Goal: Information Seeking & Learning: Learn about a topic

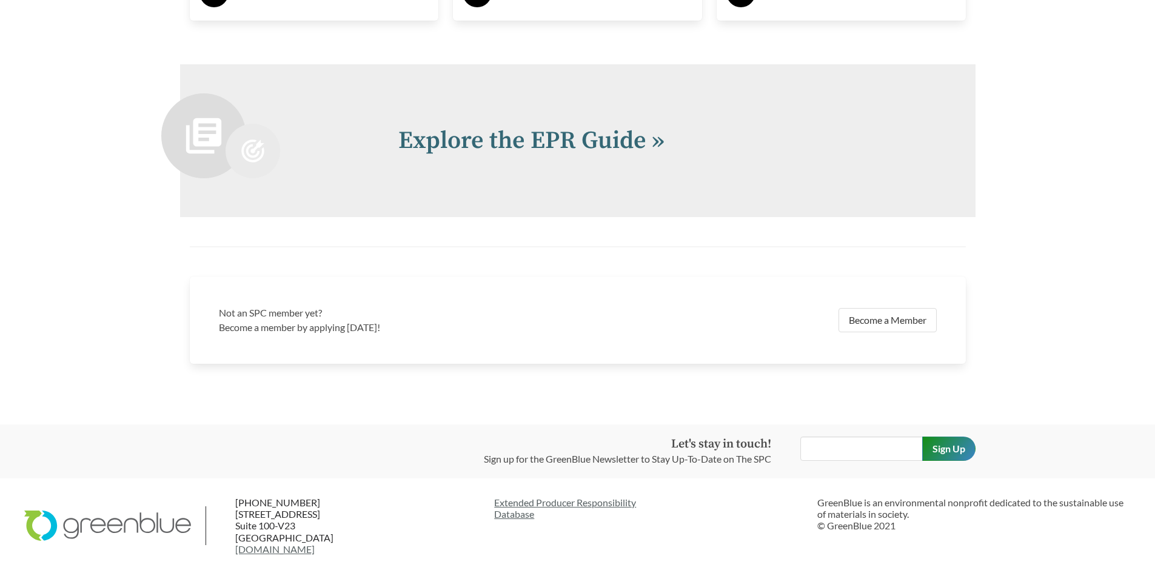
scroll to position [2655, 0]
click at [559, 136] on link "Explore the EPR Guide »" at bounding box center [531, 140] width 266 height 30
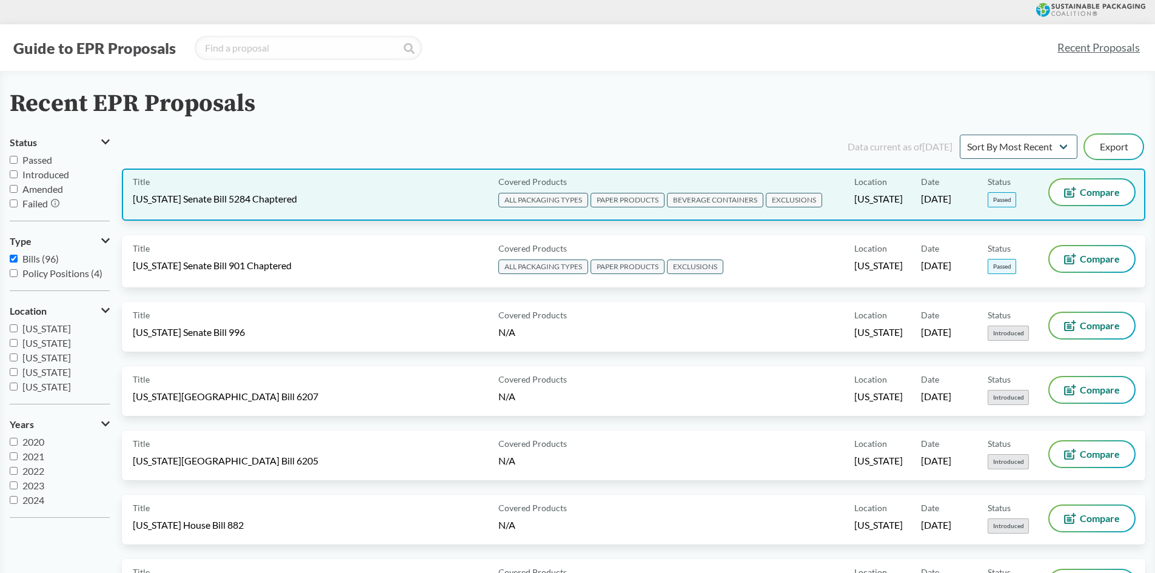
click at [264, 198] on span "[US_STATE] Senate Bill 5284 Chaptered" at bounding box center [215, 198] width 164 height 13
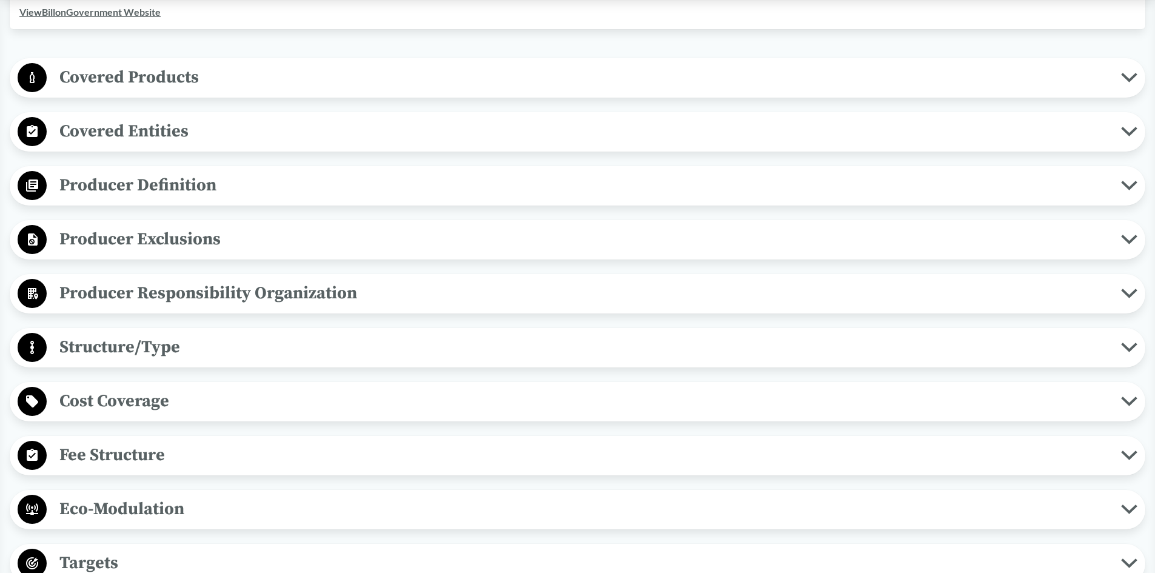
scroll to position [303, 0]
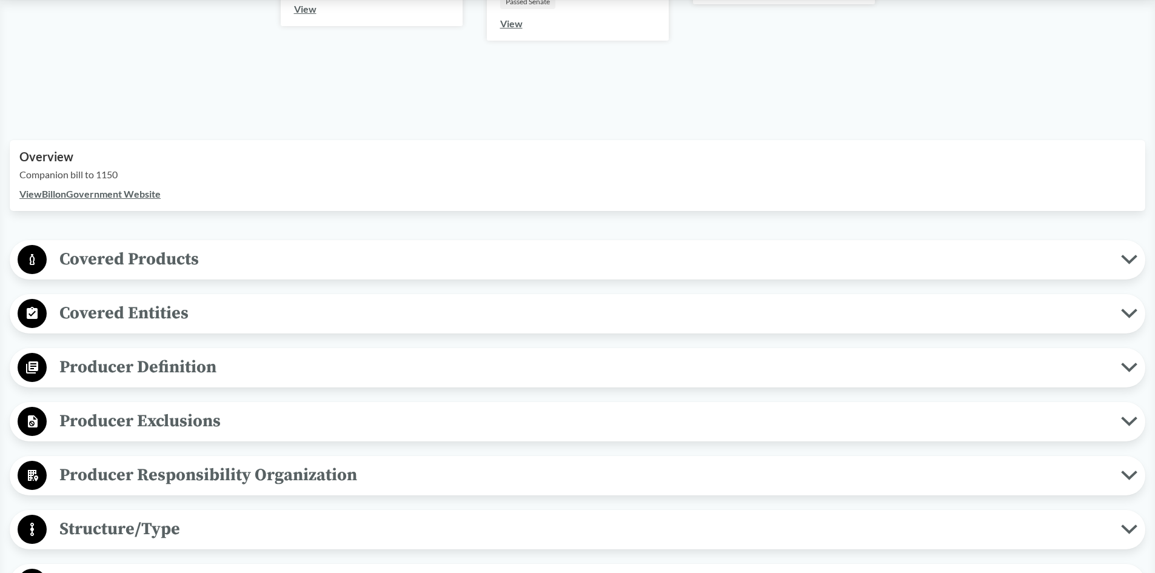
click at [224, 259] on span "Covered Products" at bounding box center [584, 258] width 1074 height 27
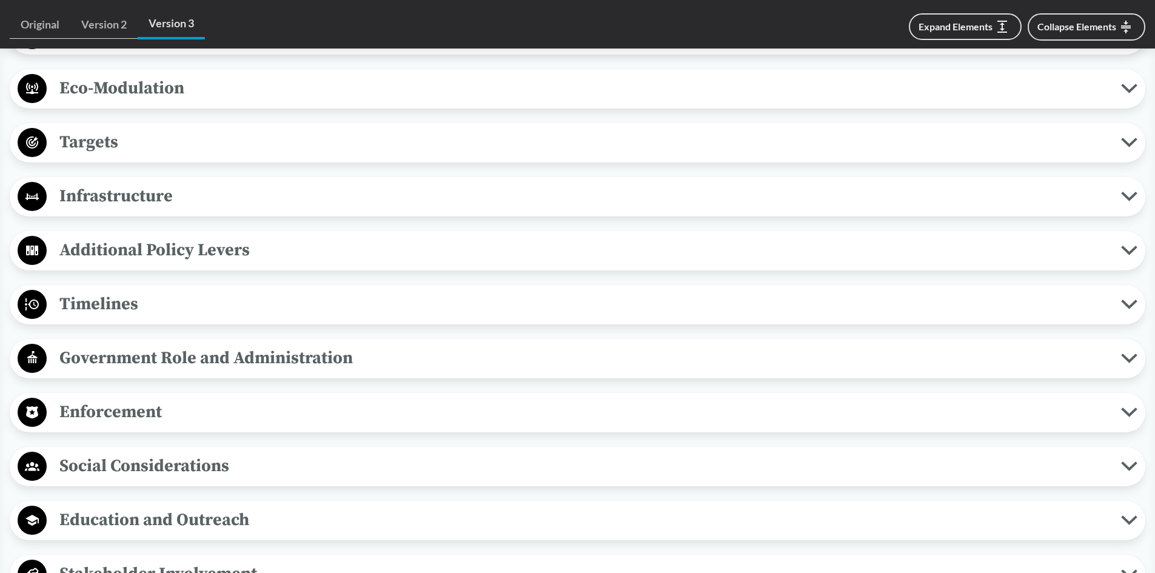
scroll to position [1879, 0]
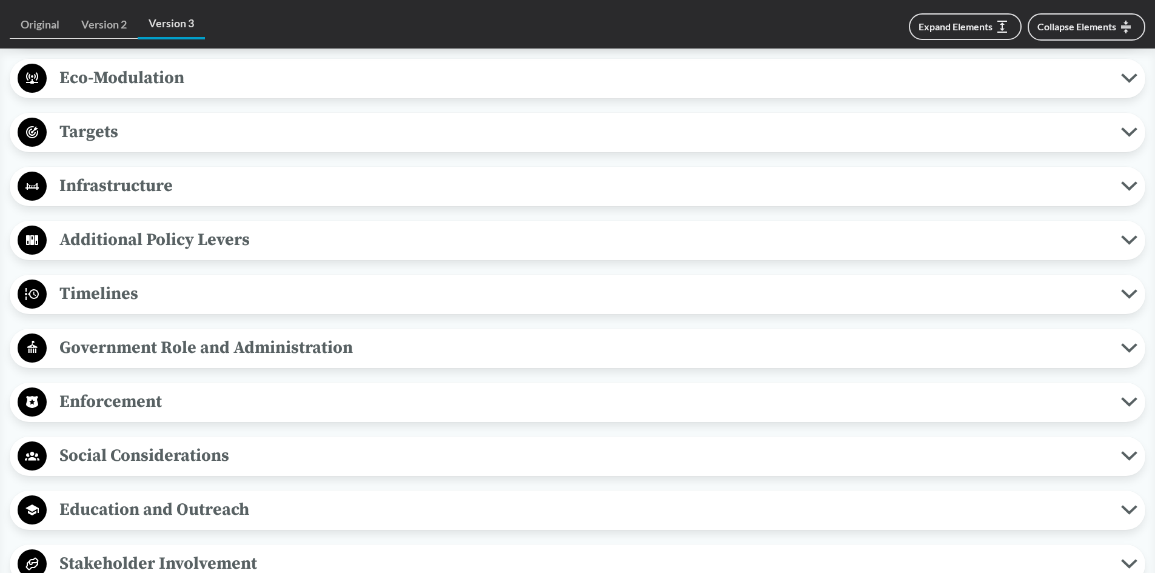
click at [104, 294] on span "Timelines" at bounding box center [584, 293] width 1074 height 27
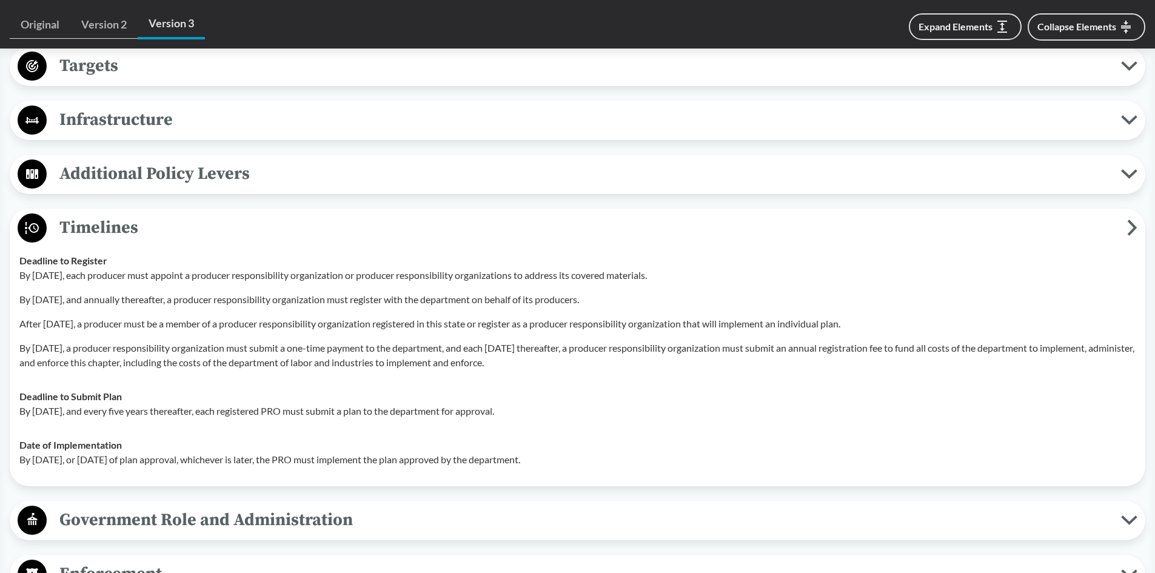
scroll to position [1940, 0]
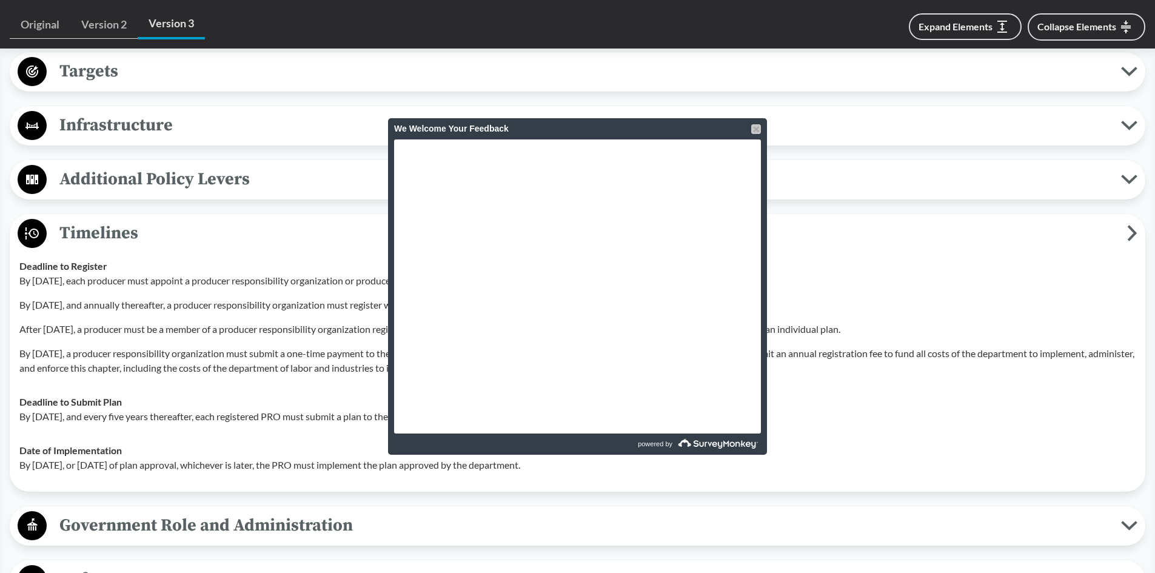
click at [754, 129] on div at bounding box center [756, 129] width 10 height 10
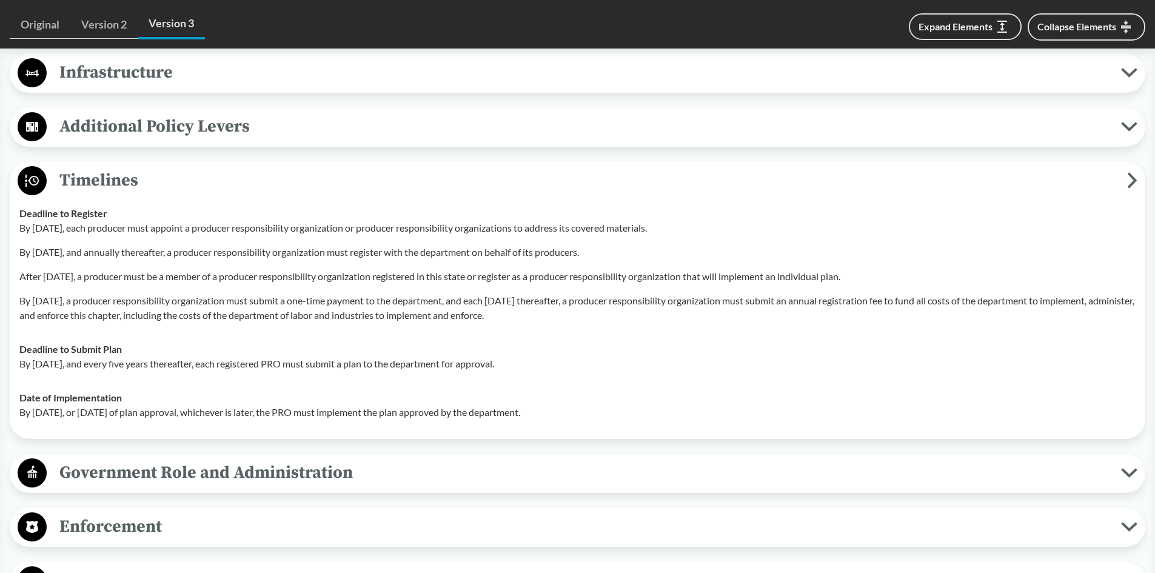
scroll to position [1879, 0]
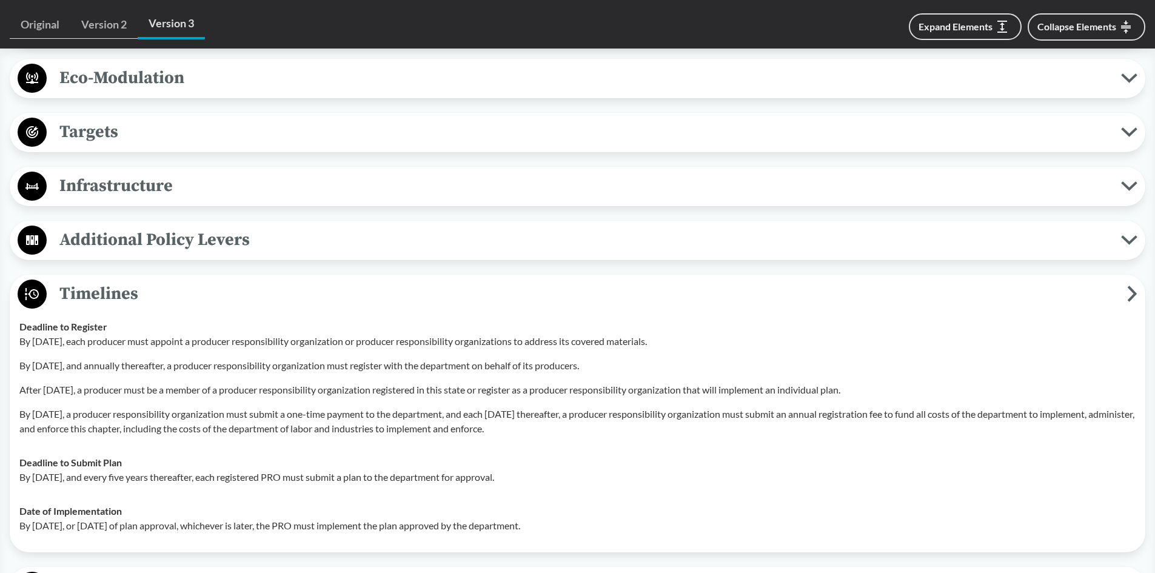
click at [122, 292] on span "Timelines" at bounding box center [587, 293] width 1080 height 27
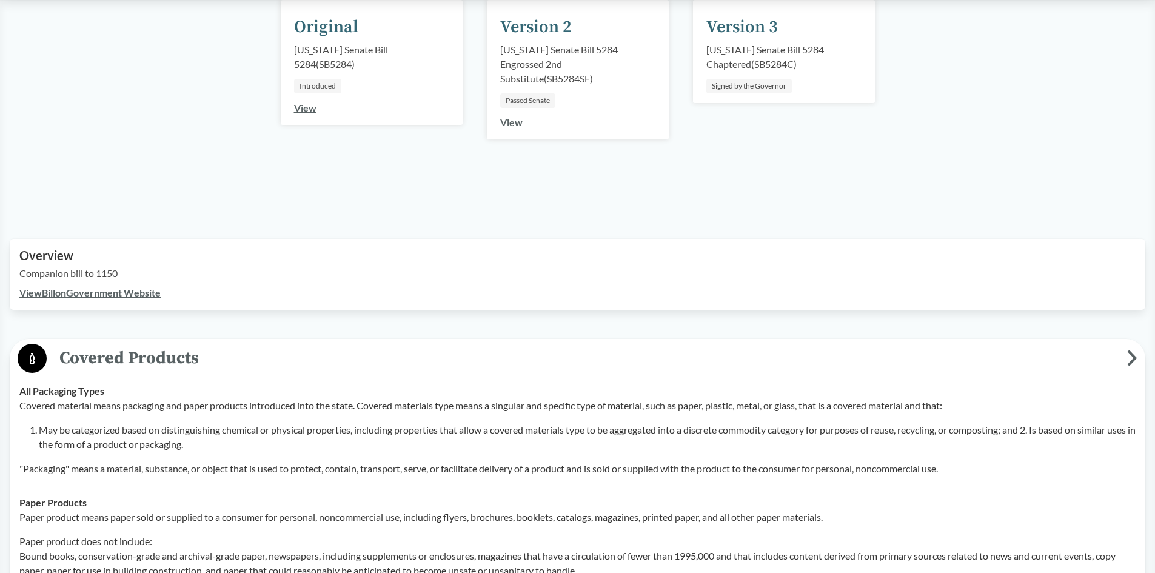
scroll to position [182, 0]
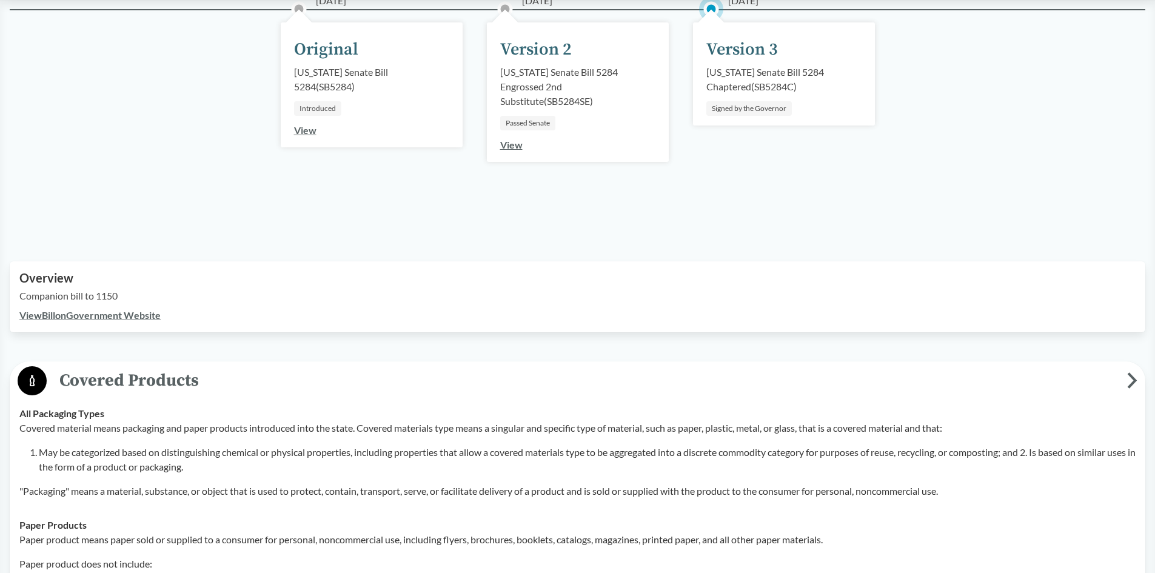
click at [111, 383] on span "Covered Products" at bounding box center [587, 380] width 1080 height 27
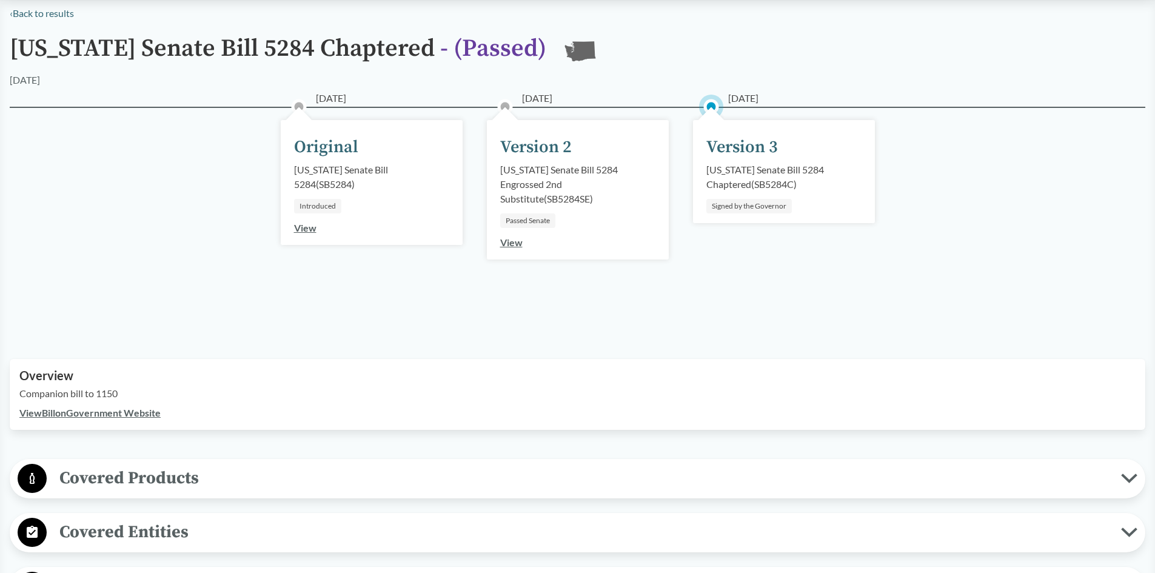
scroll to position [0, 0]
